Goal: Task Accomplishment & Management: Manage account settings

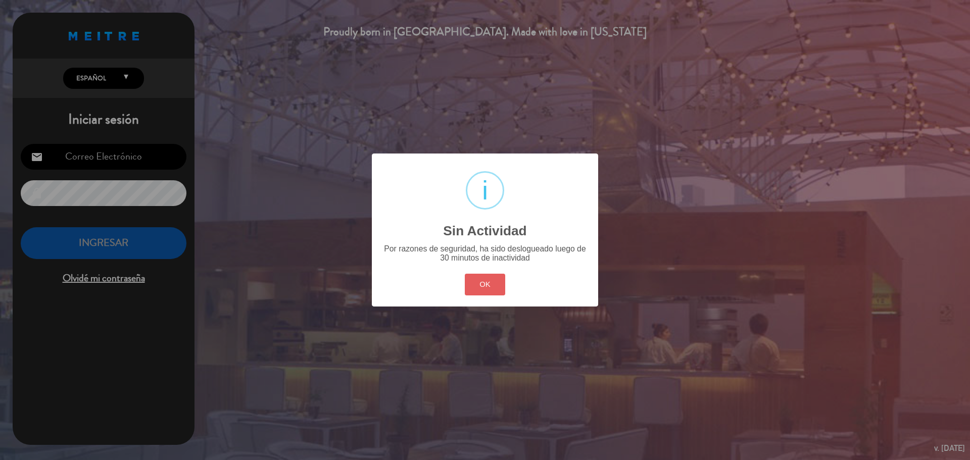
click at [488, 287] on button "OK" at bounding box center [485, 285] width 41 height 22
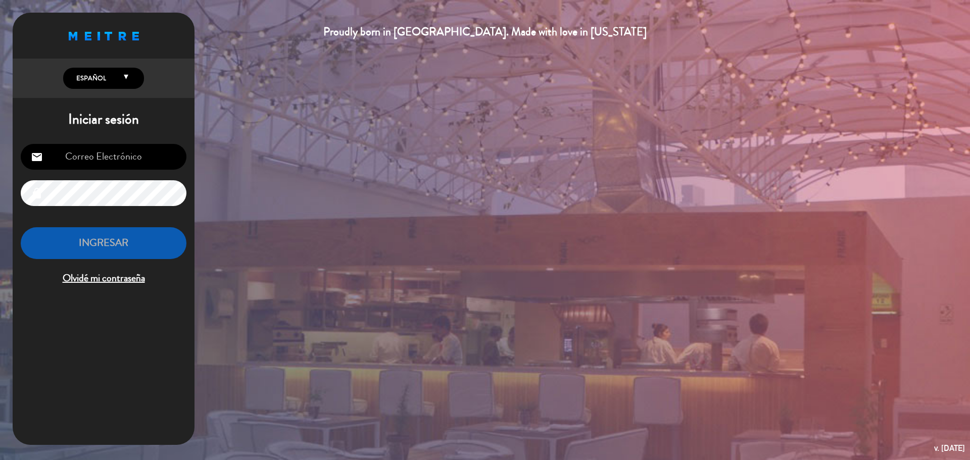
click at [120, 156] on input "email" at bounding box center [104, 157] width 166 height 26
type input "[EMAIL_ADDRESS][PERSON_NAME][DOMAIN_NAME]"
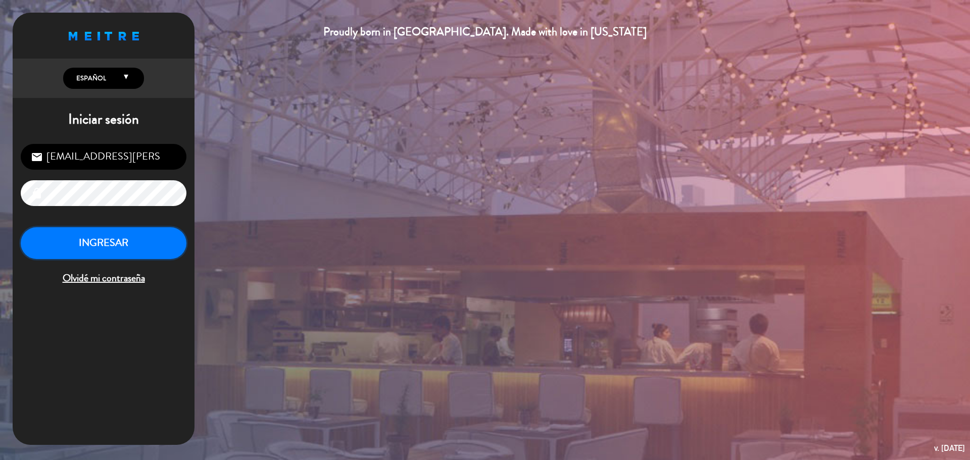
click at [129, 244] on button "INGRESAR" at bounding box center [104, 243] width 166 height 32
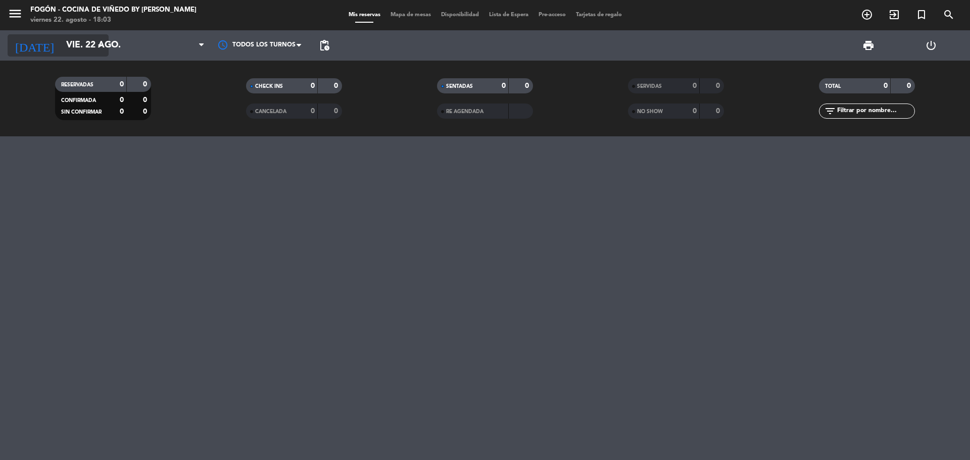
click at [92, 42] on input "vie. 22 ago." at bounding box center [119, 45] width 117 height 20
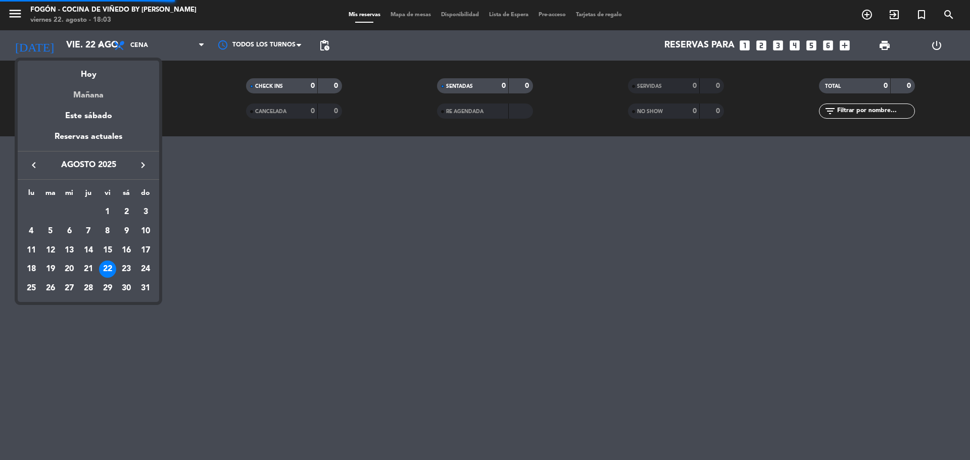
click at [92, 95] on div "Mañana" at bounding box center [88, 91] width 141 height 21
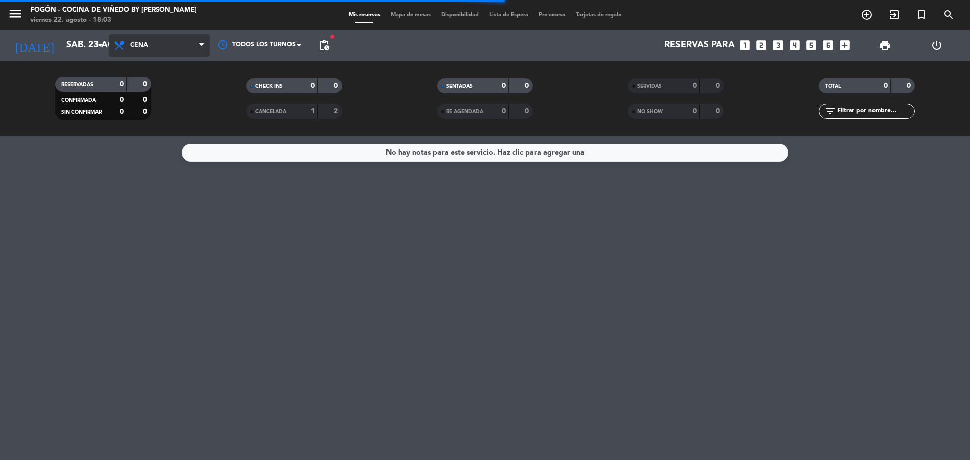
click at [169, 47] on span "Cena" at bounding box center [159, 45] width 101 height 22
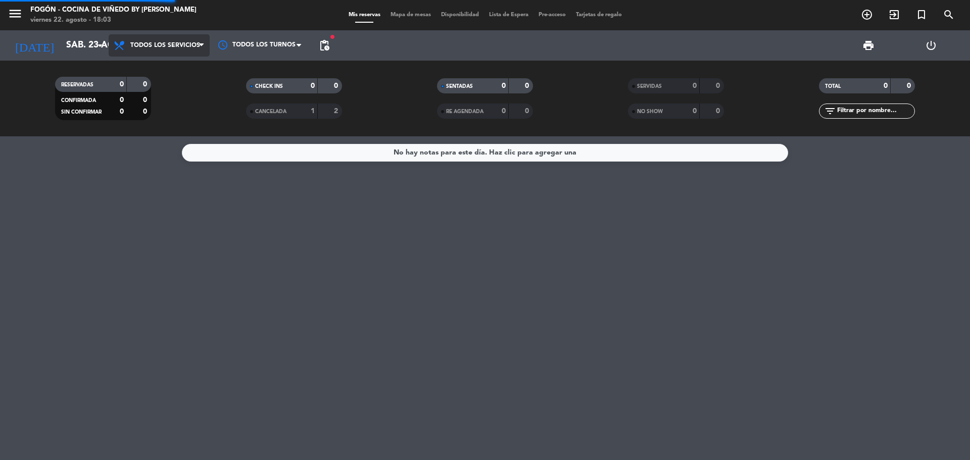
click at [162, 78] on div "menu Fogón - Cocina de viñedo by [PERSON_NAME] [DATE] 22. agosto - 18:03 Mis re…" at bounding box center [485, 68] width 970 height 136
click at [173, 45] on span "Todos los servicios" at bounding box center [165, 45] width 70 height 7
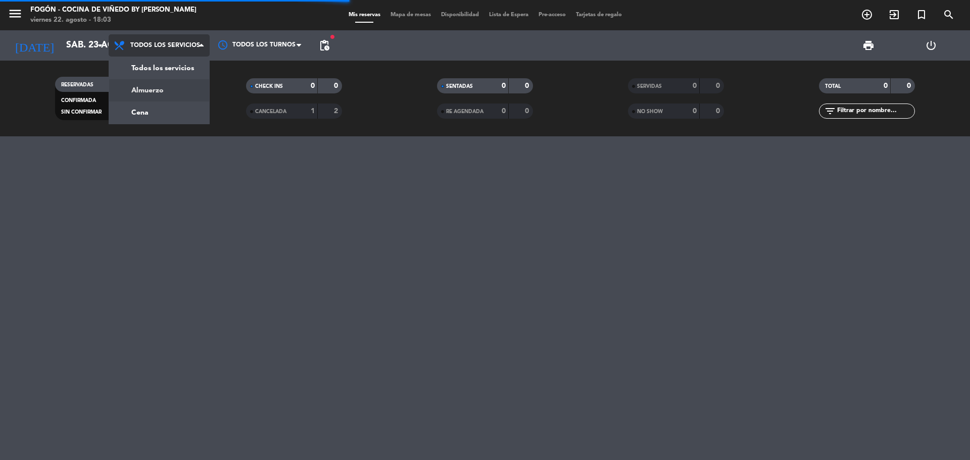
click at [159, 85] on div "menu Fogón - Cocina de viñedo by [PERSON_NAME] [DATE] 22. agosto - 18:03 Mis re…" at bounding box center [485, 68] width 970 height 136
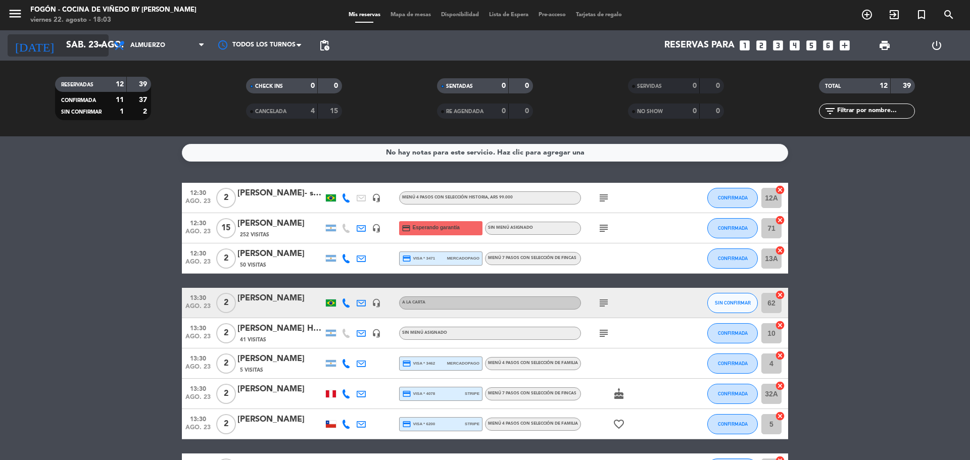
click at [68, 47] on input "sáb. 23 ago." at bounding box center [119, 45] width 117 height 20
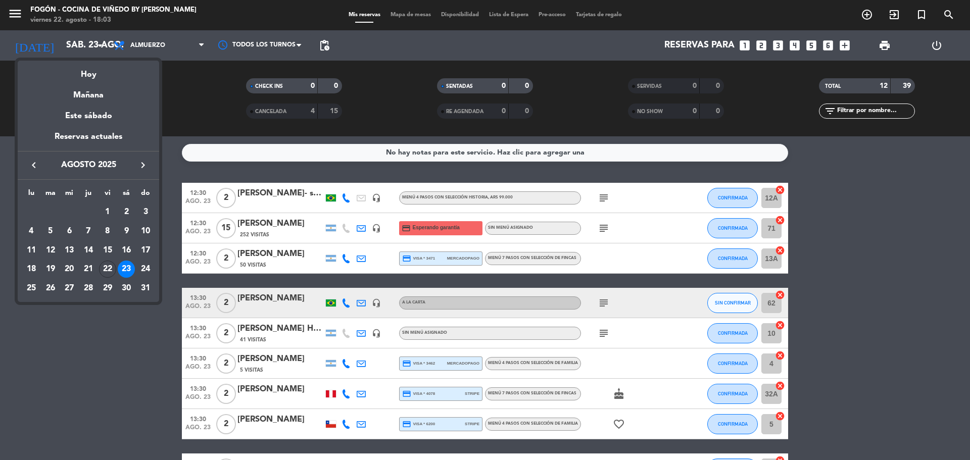
click at [141, 164] on icon "keyboard_arrow_right" at bounding box center [143, 165] width 12 height 12
click at [121, 287] on div "27" at bounding box center [126, 288] width 17 height 17
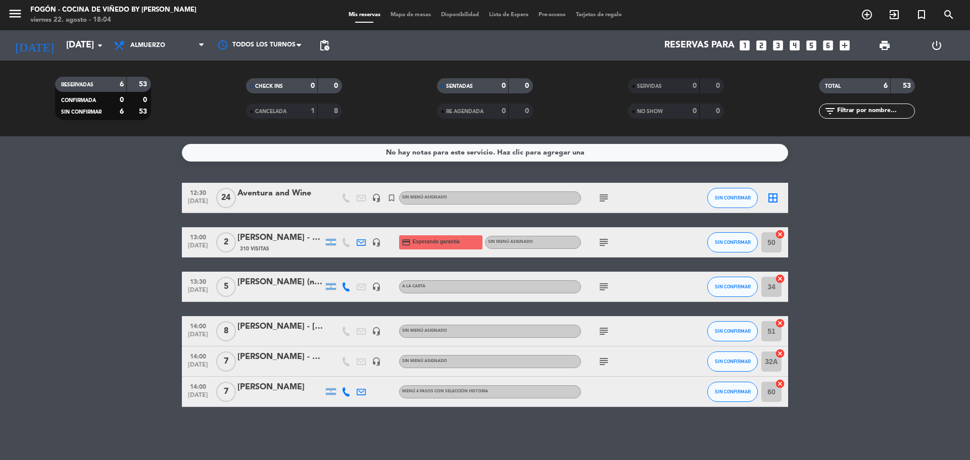
click at [76, 33] on div "[DATE] [DATE] arrow_drop_down" at bounding box center [58, 45] width 101 height 30
click at [76, 46] on input "[DATE]" at bounding box center [119, 45] width 117 height 20
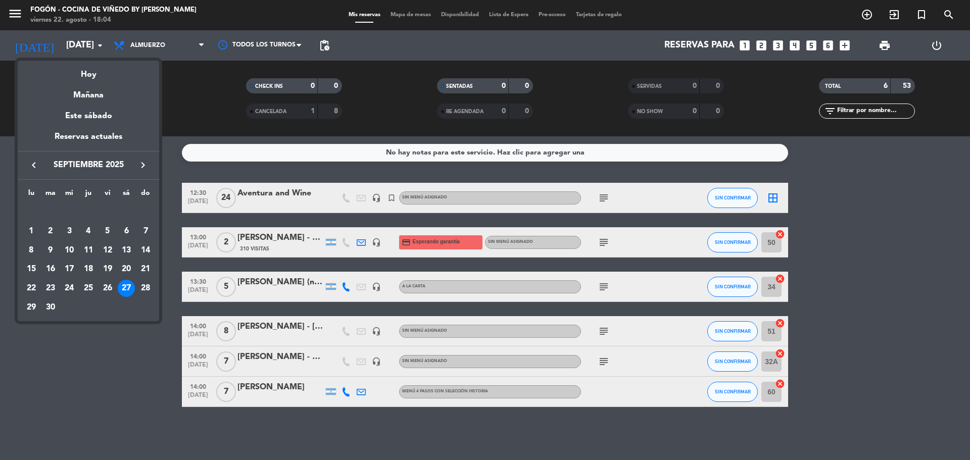
click at [35, 166] on icon "keyboard_arrow_left" at bounding box center [34, 165] width 12 height 12
click at [51, 289] on div "26" at bounding box center [50, 288] width 17 height 17
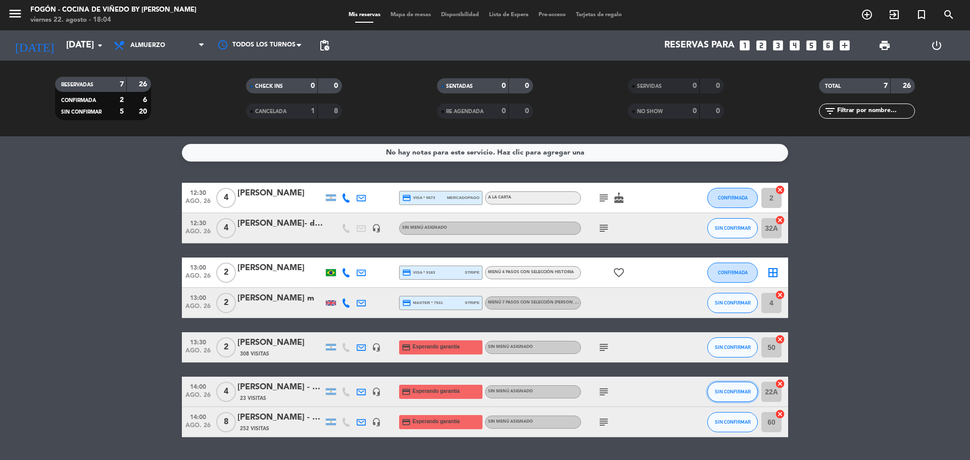
click at [724, 387] on button "SIN CONFIRMAR" at bounding box center [732, 392] width 50 height 20
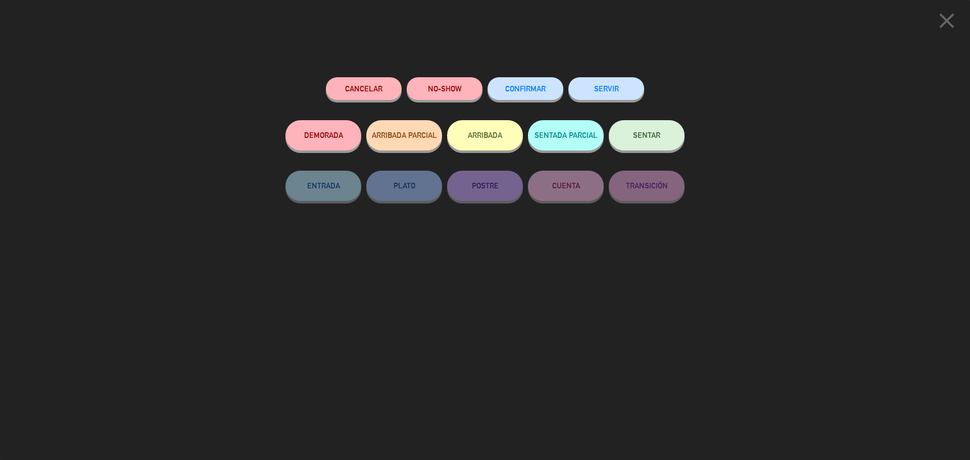
click at [528, 88] on span "CONFIRMAR" at bounding box center [525, 88] width 40 height 9
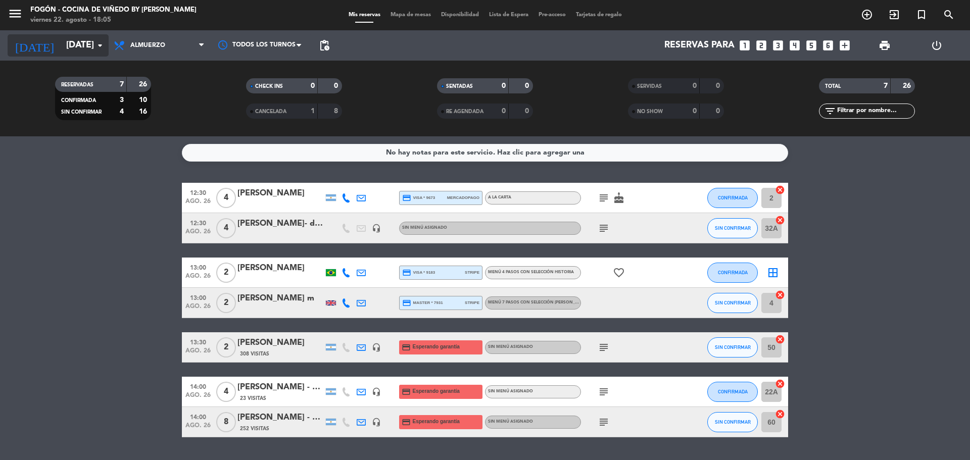
click at [80, 42] on input "[DATE]" at bounding box center [119, 45] width 117 height 20
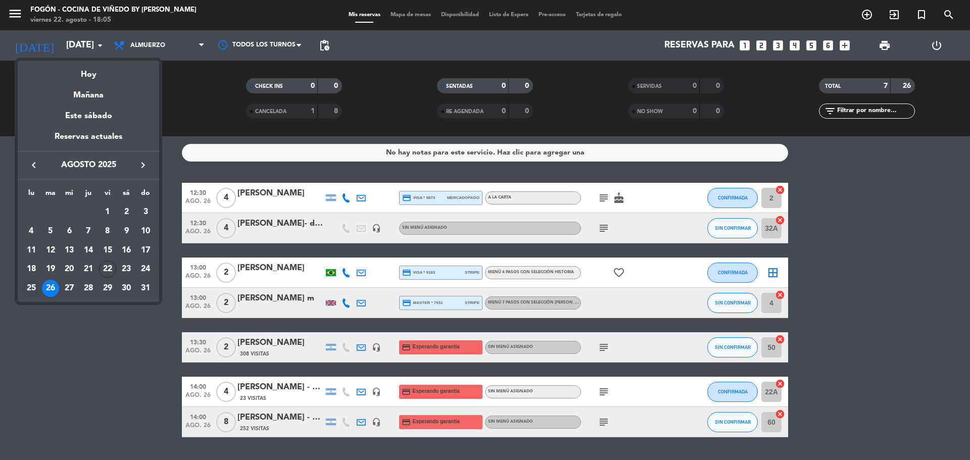
click at [35, 280] on td "25" at bounding box center [31, 288] width 19 height 19
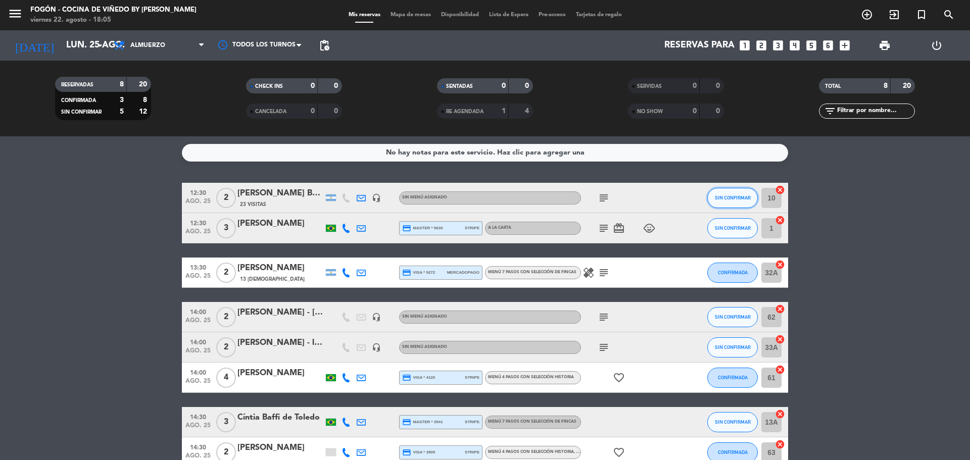
click at [735, 200] on button "SIN CONFIRMAR" at bounding box center [732, 198] width 50 height 20
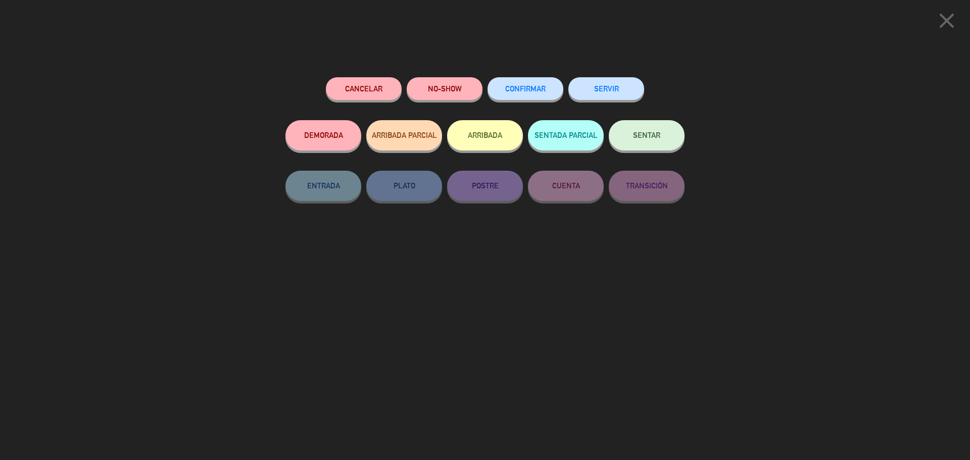
click at [513, 84] on button "CONFIRMAR" at bounding box center [525, 88] width 76 height 23
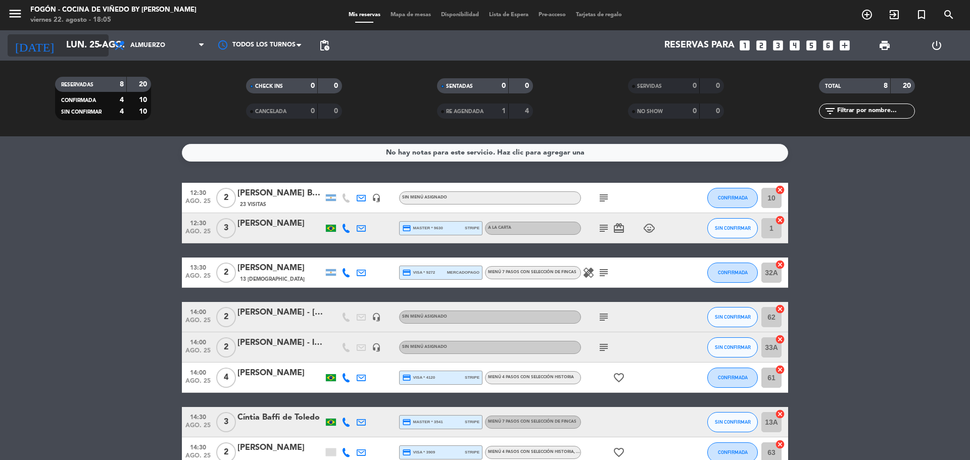
click at [87, 43] on input "lun. 25 ago." at bounding box center [119, 45] width 117 height 20
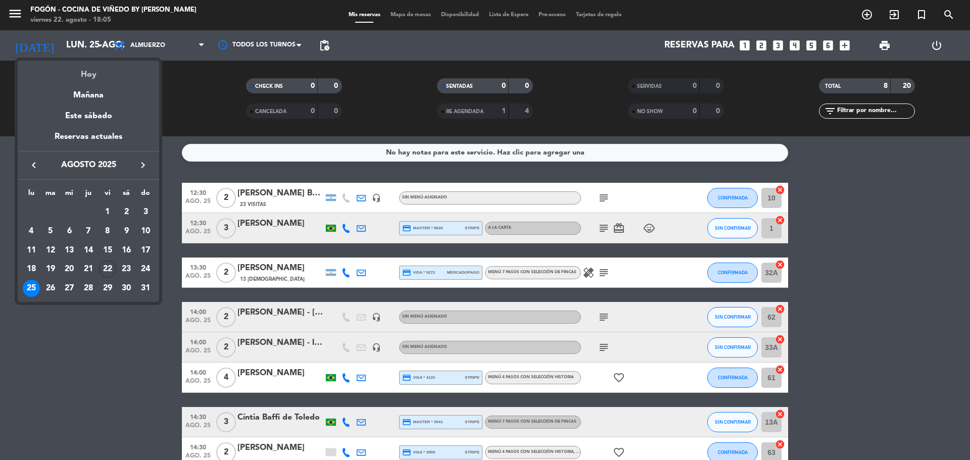
click at [90, 73] on div "Hoy" at bounding box center [88, 71] width 141 height 21
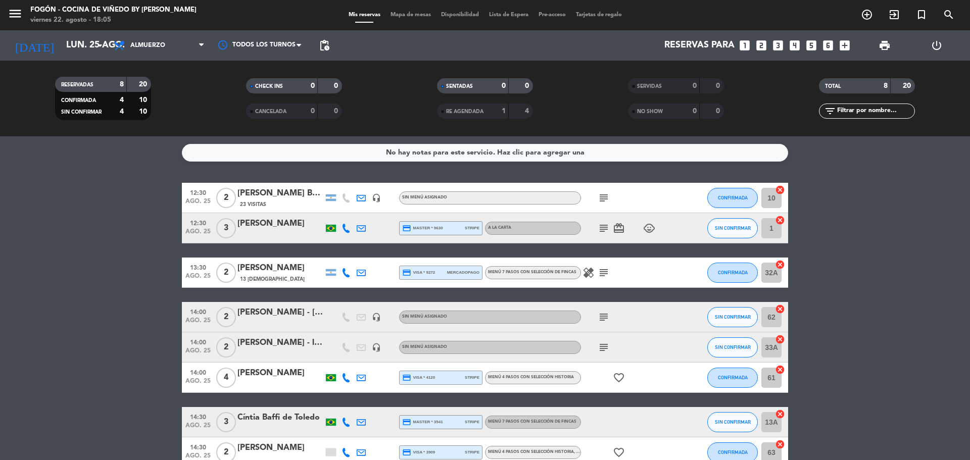
type input "vie. 22 ago."
click at [134, 31] on div "Todos los servicios Almuerzo Cena Almuerzo Todos los servicios Almuerzo Cena" at bounding box center [159, 45] width 101 height 30
click at [134, 41] on span "Almuerzo" at bounding box center [159, 45] width 101 height 22
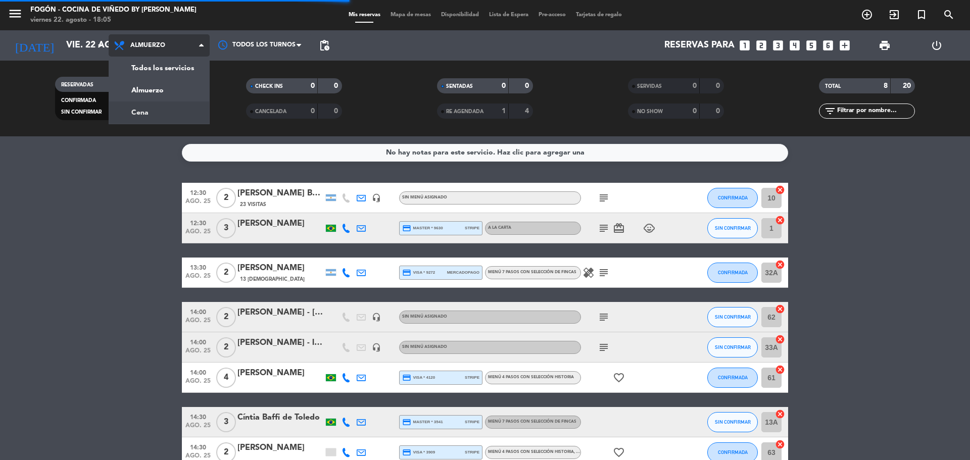
click at [132, 111] on div "10" at bounding box center [138, 112] width 19 height 12
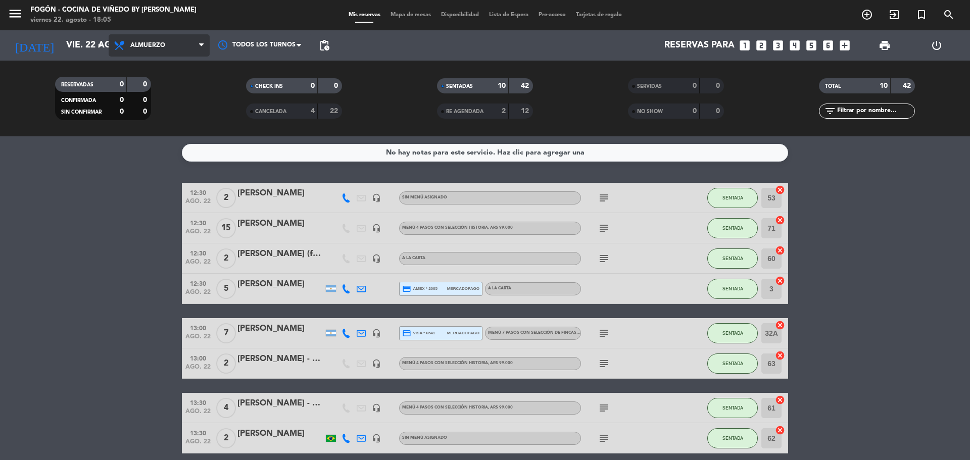
click at [160, 45] on span "Almuerzo" at bounding box center [147, 45] width 35 height 7
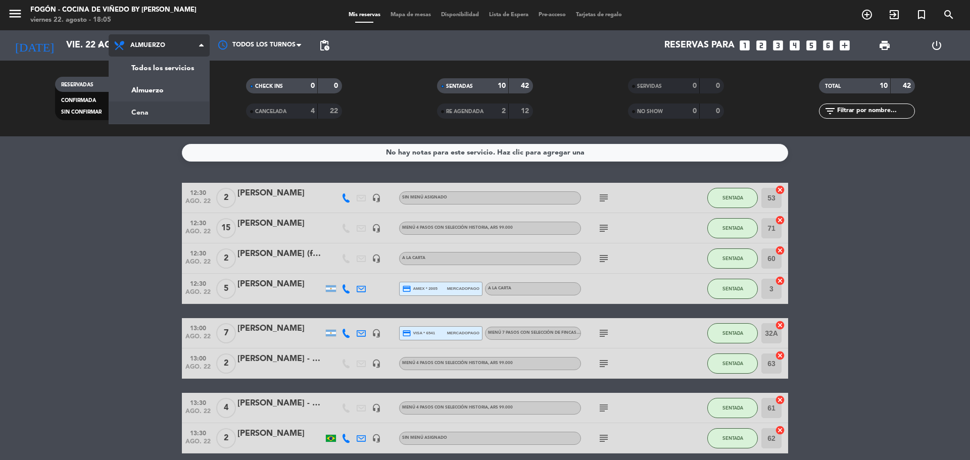
click at [156, 116] on div "menu Fogón - Cocina de viñedo by [PERSON_NAME] [DATE] 22. agosto - 18:05 Mis re…" at bounding box center [485, 68] width 970 height 136
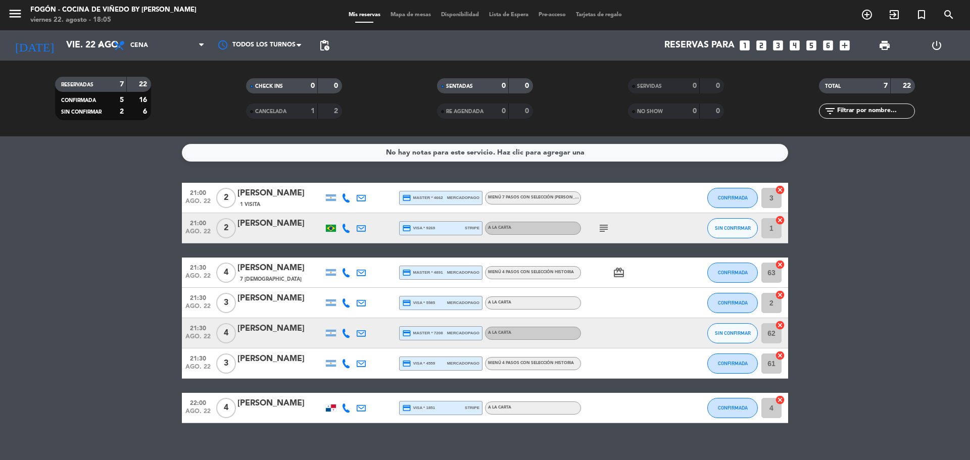
click at [880, 45] on span "print" at bounding box center [884, 45] width 12 height 12
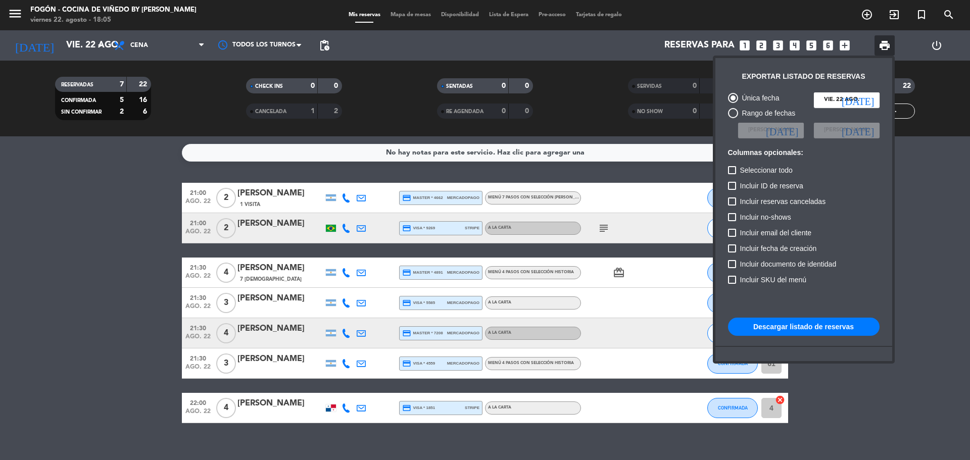
click at [804, 326] on button "Descargar listado de reservas" at bounding box center [803, 327] width 151 height 18
click at [113, 242] on div at bounding box center [485, 230] width 970 height 460
